Goal: Task Accomplishment & Management: Manage account settings

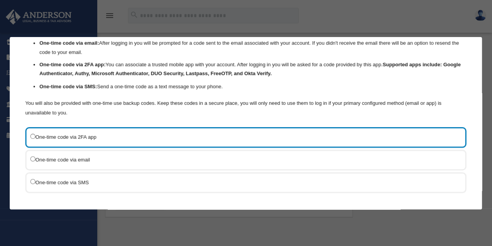
scroll to position [43, 0]
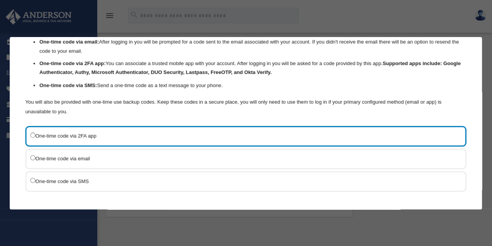
click at [114, 176] on label "One-time code via SMS" at bounding box center [241, 181] width 423 height 10
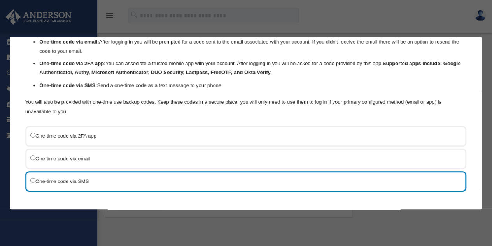
click at [328, 141] on div "One-time code via 2FA app" at bounding box center [245, 136] width 441 height 21
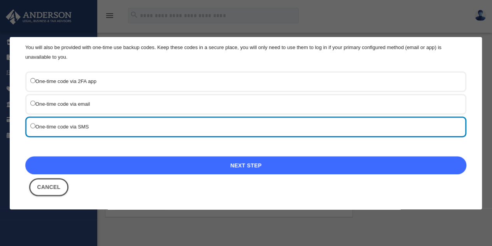
click at [226, 162] on link "Next Step" at bounding box center [245, 165] width 441 height 18
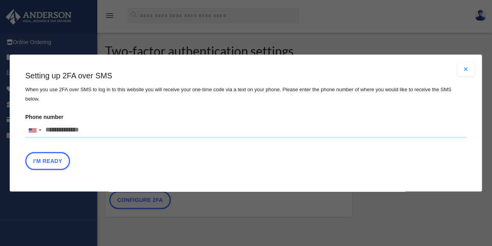
click at [119, 127] on input "Phone number [GEOGRAPHIC_DATA] +1 [GEOGRAPHIC_DATA] +44 [GEOGRAPHIC_DATA] (‫[GE…" at bounding box center [245, 130] width 441 height 16
type input "**********"
click at [188, 160] on div "I'm Ready" at bounding box center [245, 163] width 441 height 22
click at [65, 155] on button "I'm Ready" at bounding box center [47, 161] width 45 height 18
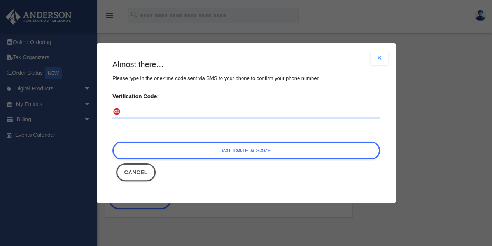
click at [141, 114] on input "Verification Code:" at bounding box center [246, 112] width 268 height 12
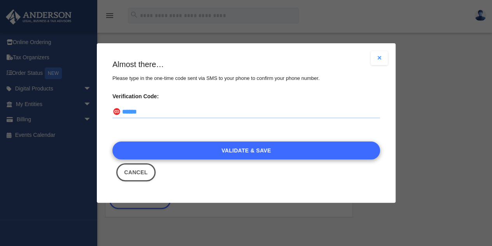
type input "******"
click at [249, 152] on link "Validate & Save" at bounding box center [246, 150] width 268 height 18
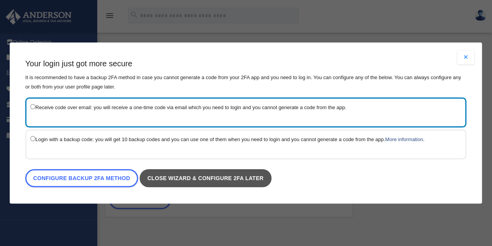
click at [218, 173] on link "Close wizard & configure 2FA later" at bounding box center [206, 178] width 132 height 18
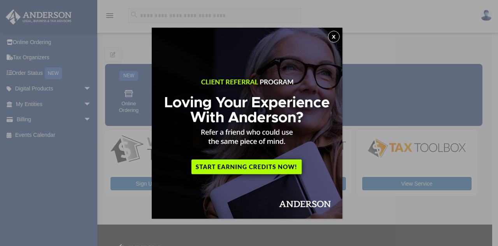
click at [335, 37] on button "x" at bounding box center [334, 37] width 12 height 12
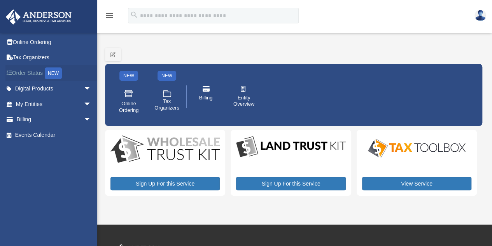
click at [30, 74] on link "Order Status NEW" at bounding box center [54, 73] width 98 height 16
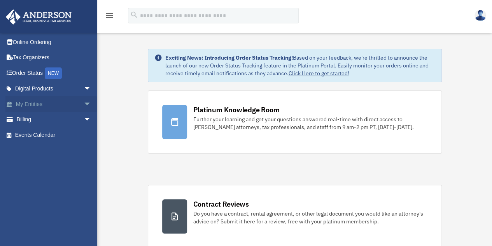
click at [84, 103] on span "arrow_drop_down" at bounding box center [92, 104] width 16 height 16
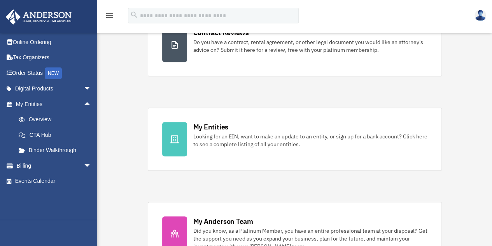
scroll to position [196, 0]
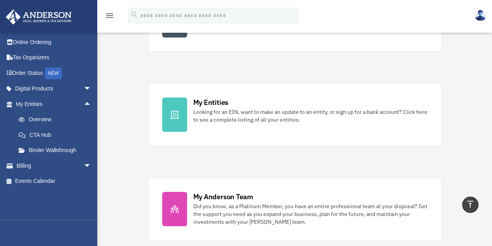
click at [478, 13] on img at bounding box center [481, 15] width 12 height 11
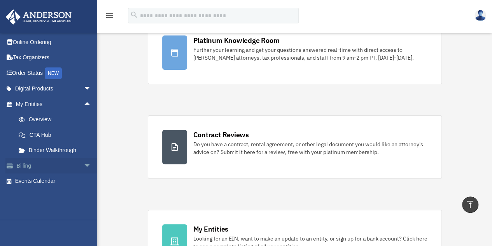
scroll to position [0, 0]
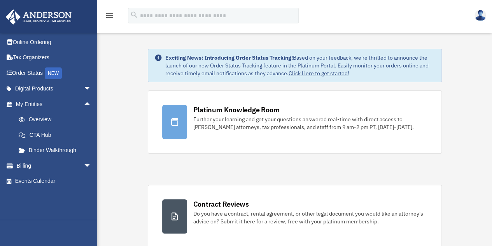
click at [482, 17] on img at bounding box center [481, 15] width 12 height 11
click at [104, 16] on div "menu" at bounding box center [109, 16] width 25 height 20
click at [109, 15] on icon "menu" at bounding box center [109, 15] width 9 height 9
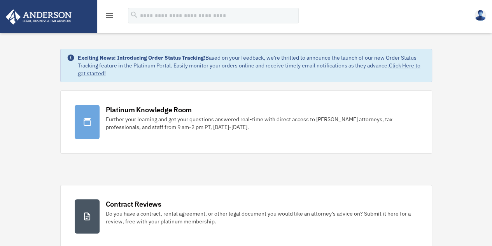
click at [109, 15] on icon "menu" at bounding box center [109, 15] width 9 height 9
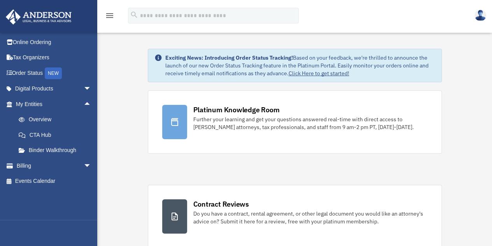
click at [477, 14] on img at bounding box center [481, 15] width 12 height 11
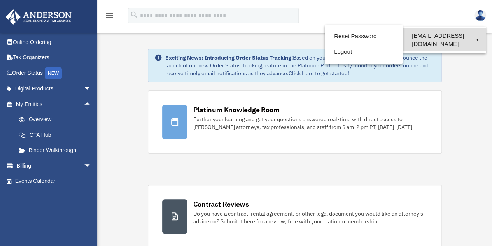
click at [476, 37] on link "[EMAIL_ADDRESS][DOMAIN_NAME]" at bounding box center [445, 39] width 84 height 23
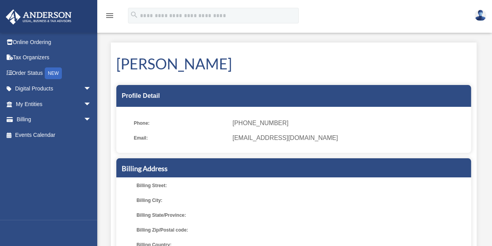
click at [482, 18] on img at bounding box center [481, 15] width 12 height 11
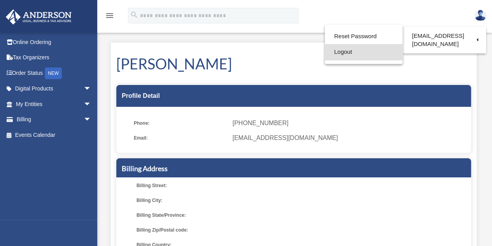
click at [370, 49] on link "Logout" at bounding box center [364, 52] width 78 height 16
